Goal: Navigation & Orientation: Find specific page/section

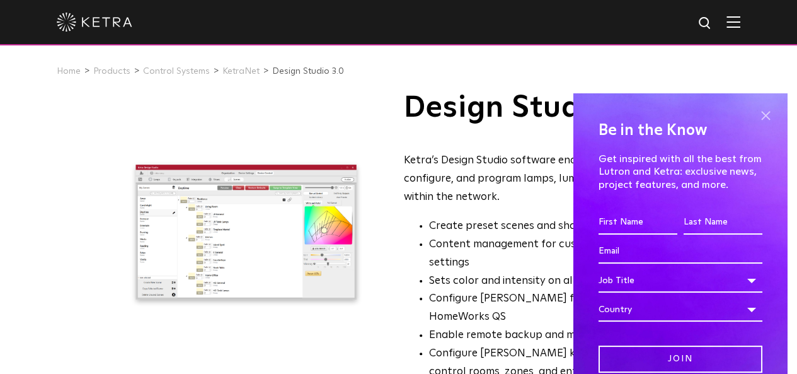
click at [758, 112] on span at bounding box center [765, 115] width 19 height 19
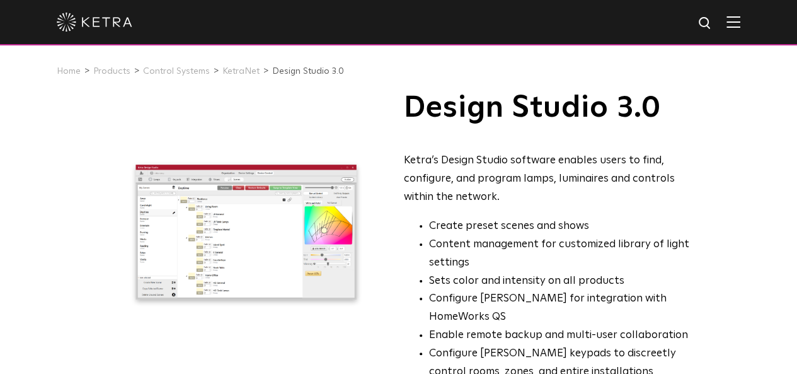
click at [740, 21] on img at bounding box center [733, 22] width 14 height 12
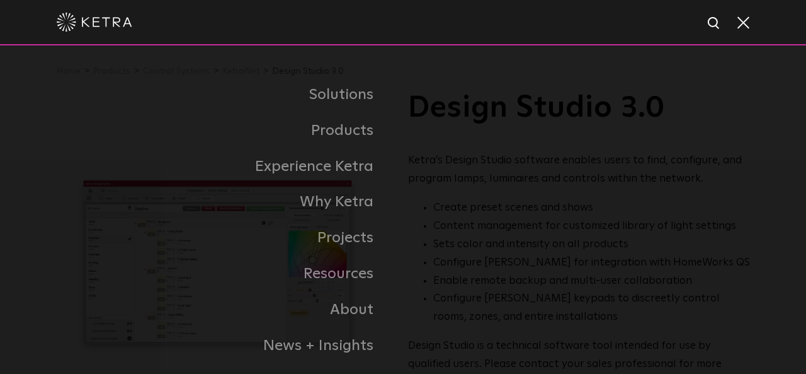
click at [746, 23] on span at bounding box center [743, 22] width 14 height 13
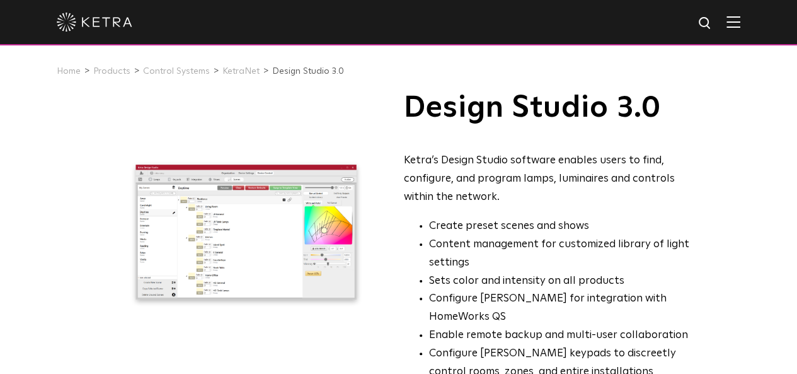
click at [703, 81] on div "Home Products Control Systems KetraNet Design Studio 3.0" at bounding box center [398, 71] width 797 height 42
click at [106, 118] on div at bounding box center [246, 232] width 280 height 280
click at [106, 125] on div at bounding box center [246, 232] width 280 height 280
click at [623, 75] on ul "Home Products Control Systems KetraNet Design Studio 3.0" at bounding box center [398, 71] width 683 height 19
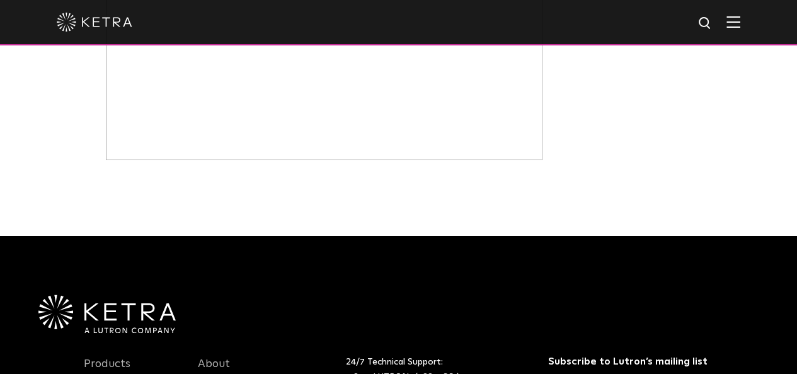
scroll to position [630, 0]
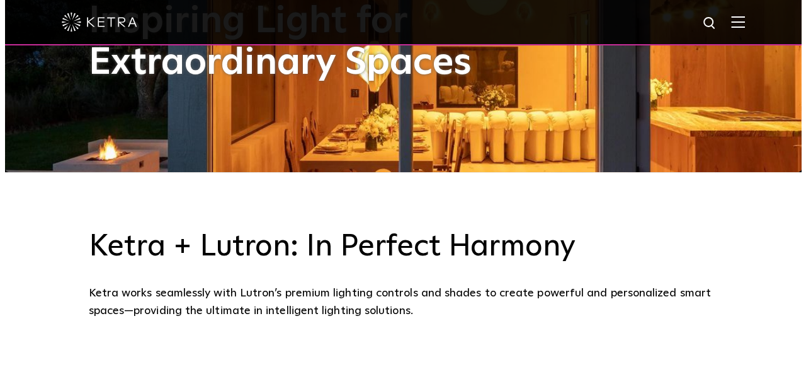
scroll to position [66, 0]
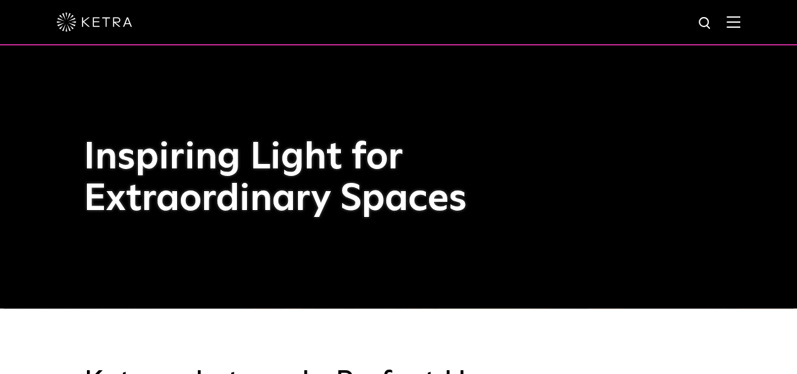
click at [740, 14] on div at bounding box center [398, 22] width 683 height 44
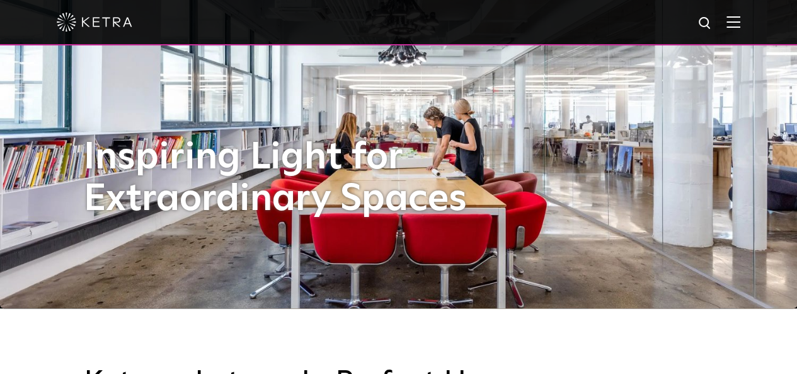
click at [740, 22] on img at bounding box center [733, 22] width 14 height 12
